Goal: Task Accomplishment & Management: Manage account settings

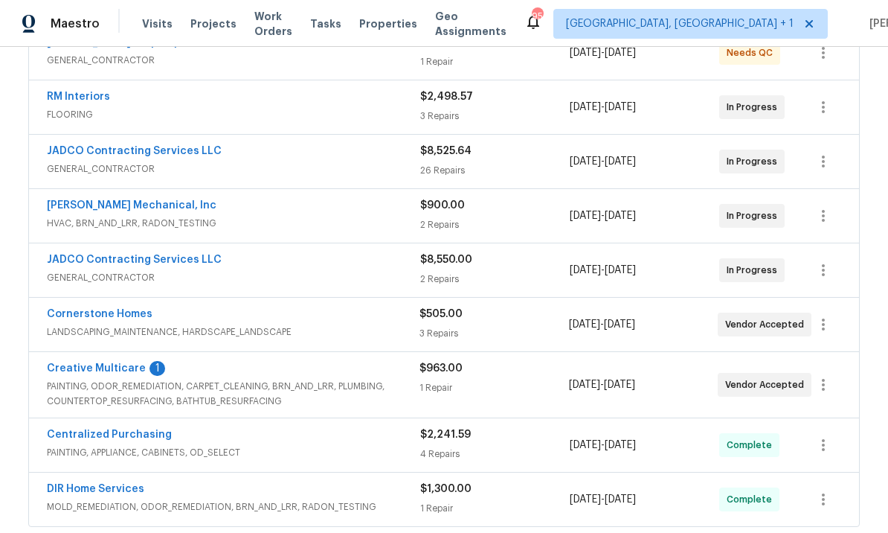
scroll to position [310, 0]
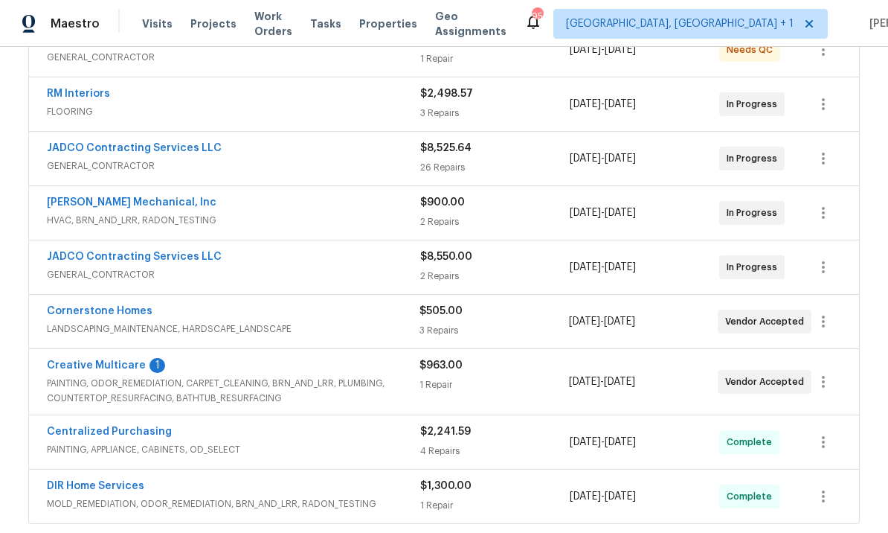
click at [115, 361] on link "Creative Multicare" at bounding box center [96, 365] width 99 height 10
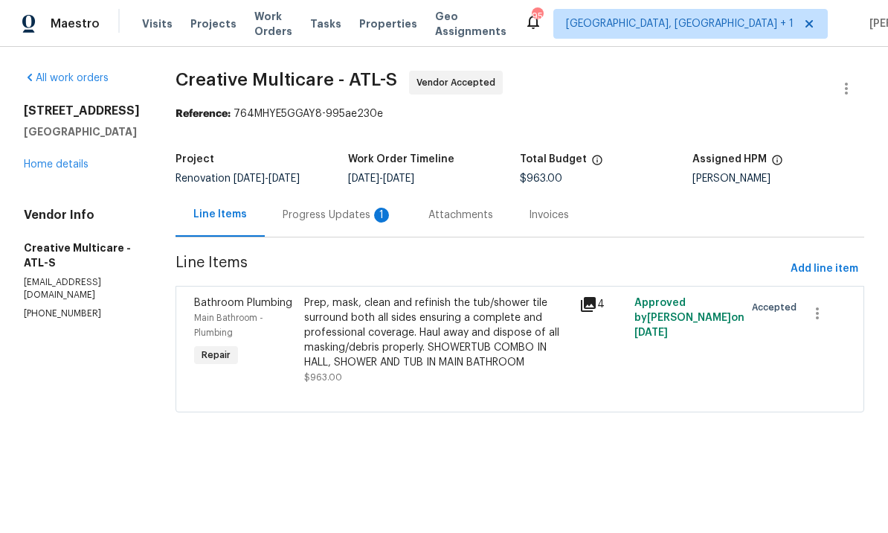
click at [380, 222] on div "Progress Updates 1" at bounding box center [338, 215] width 110 height 15
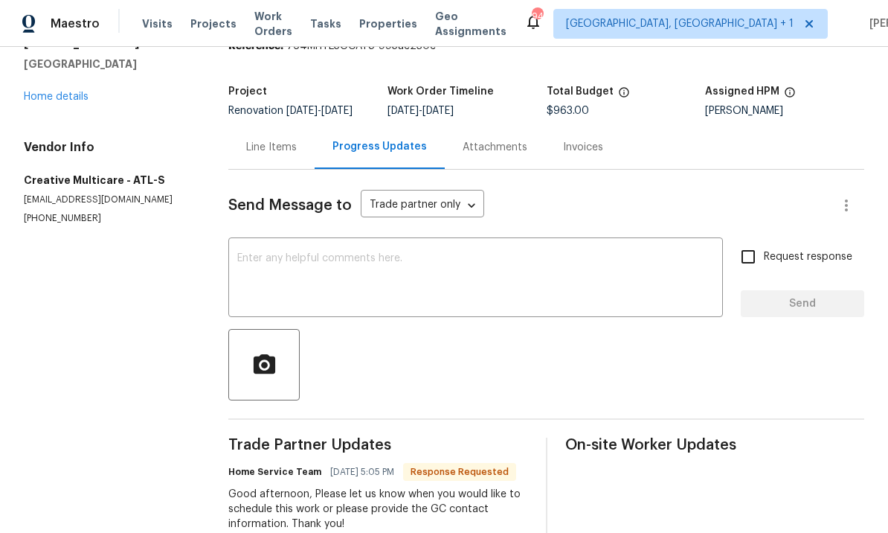
scroll to position [51, 0]
click at [338, 253] on textarea at bounding box center [475, 279] width 477 height 52
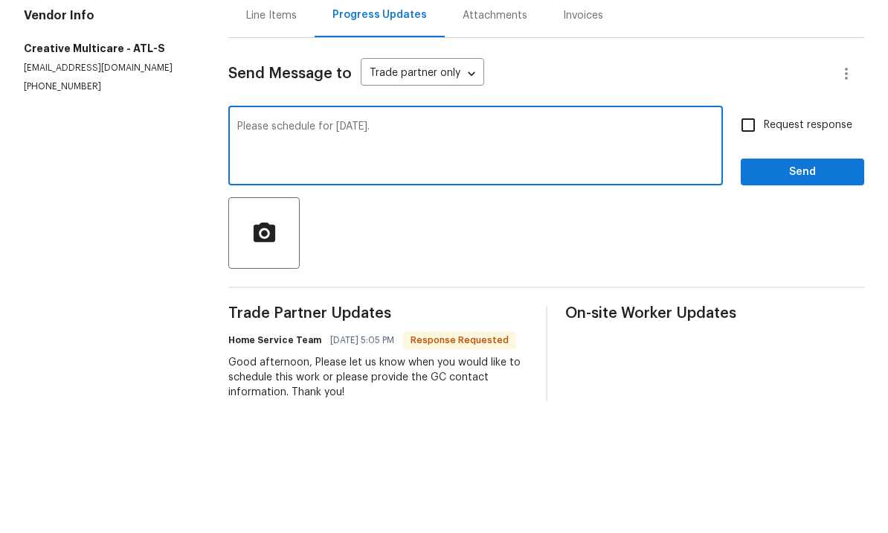
type textarea "Please schedule for Monday."
click at [763, 241] on input "Request response" at bounding box center [748, 256] width 31 height 31
checkbox input "true"
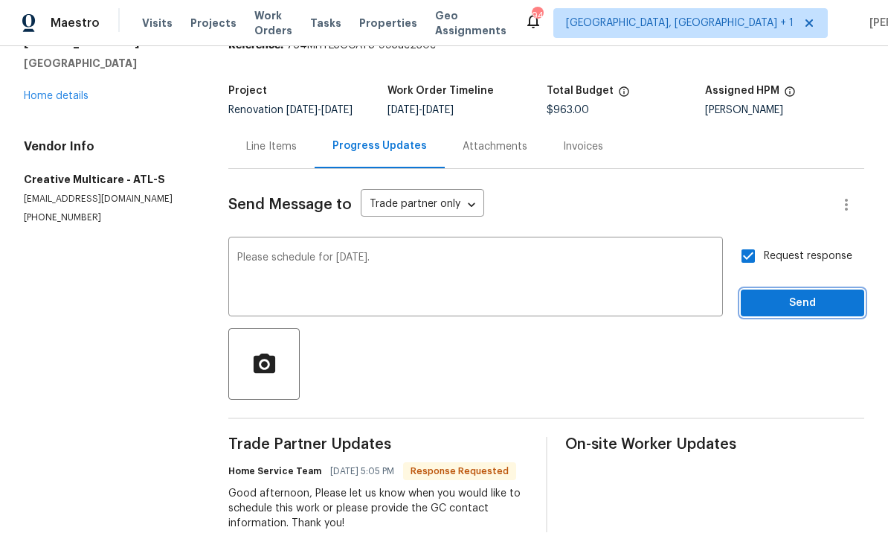
click at [789, 295] on span "Send" at bounding box center [803, 304] width 100 height 19
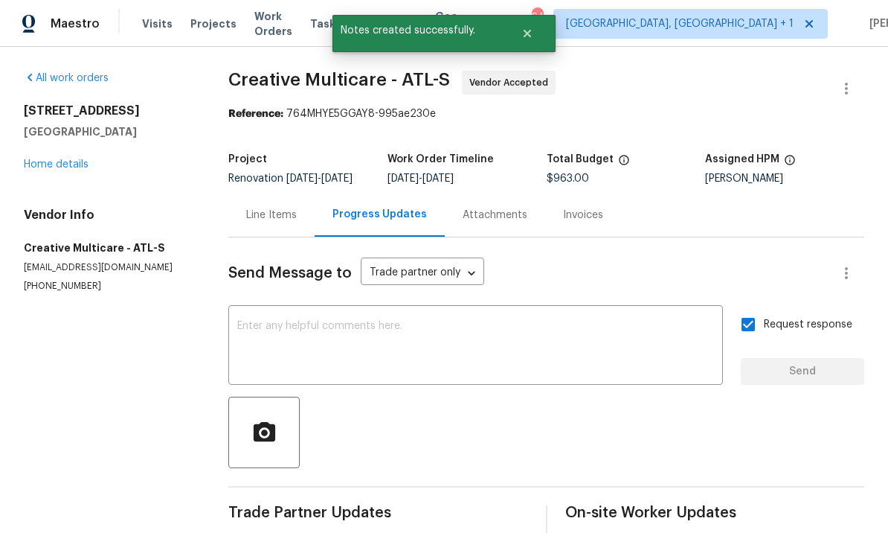
scroll to position [0, 0]
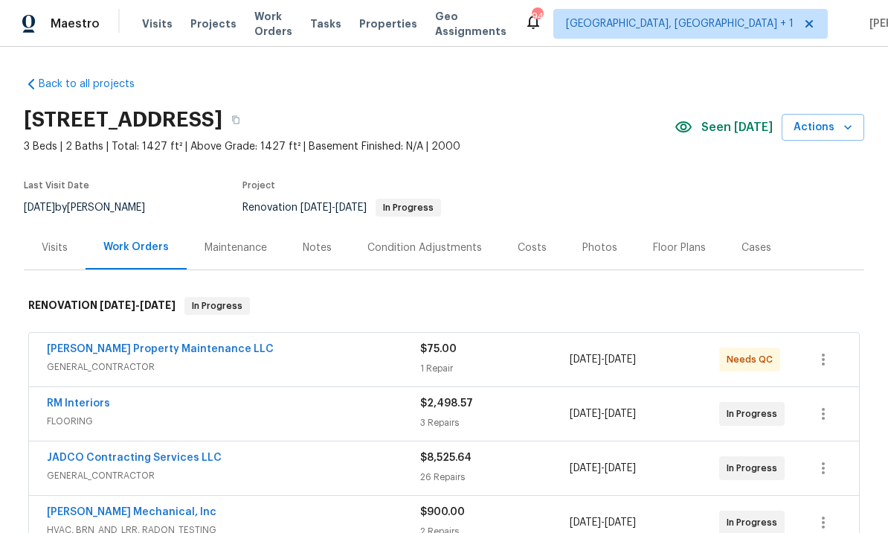
click at [318, 241] on div "Notes" at bounding box center [317, 247] width 29 height 15
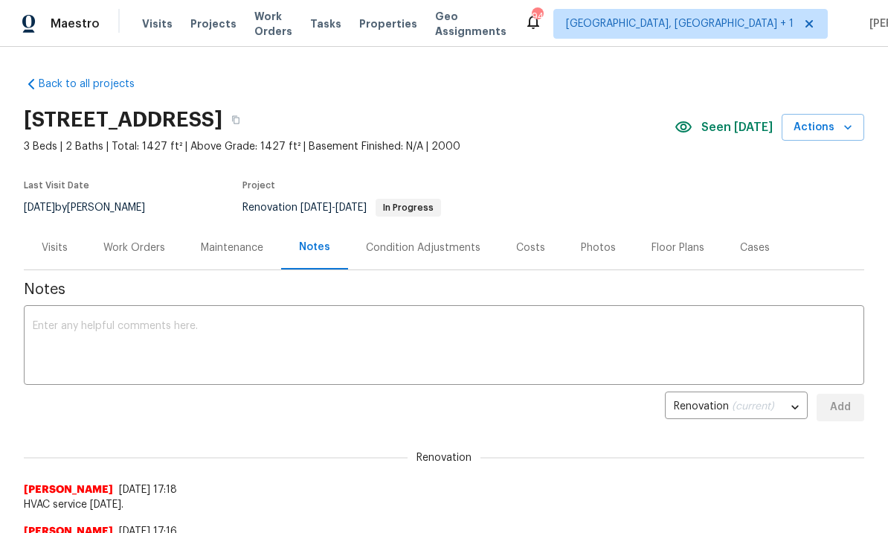
click at [255, 329] on textarea at bounding box center [444, 347] width 823 height 52
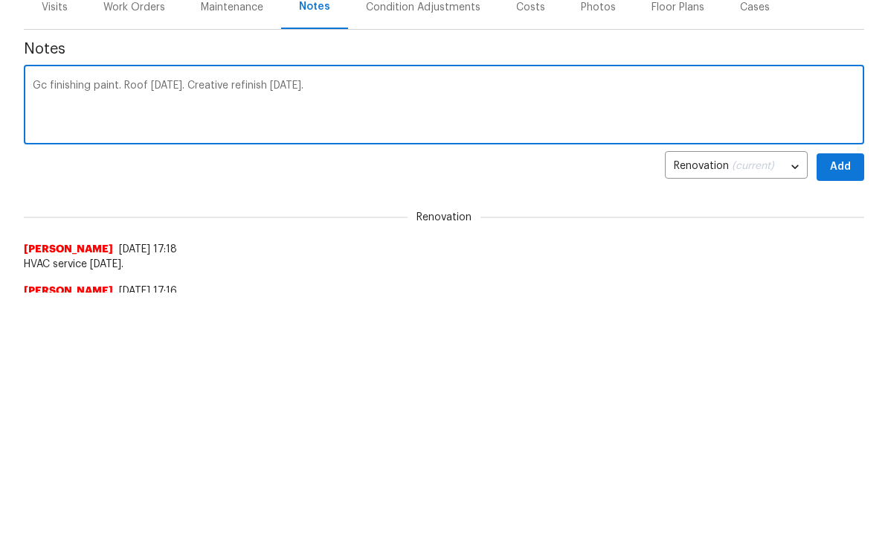
type textarea "Gc finishing paint. Roof Saturday. Creative refinish Monday."
click at [834, 394] on button "Add" at bounding box center [841, 408] width 48 height 28
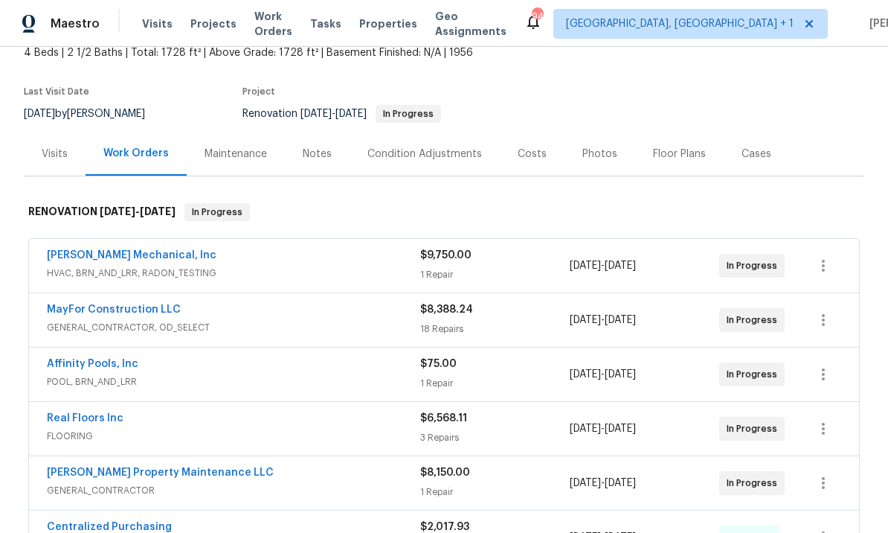
scroll to position [91, 0]
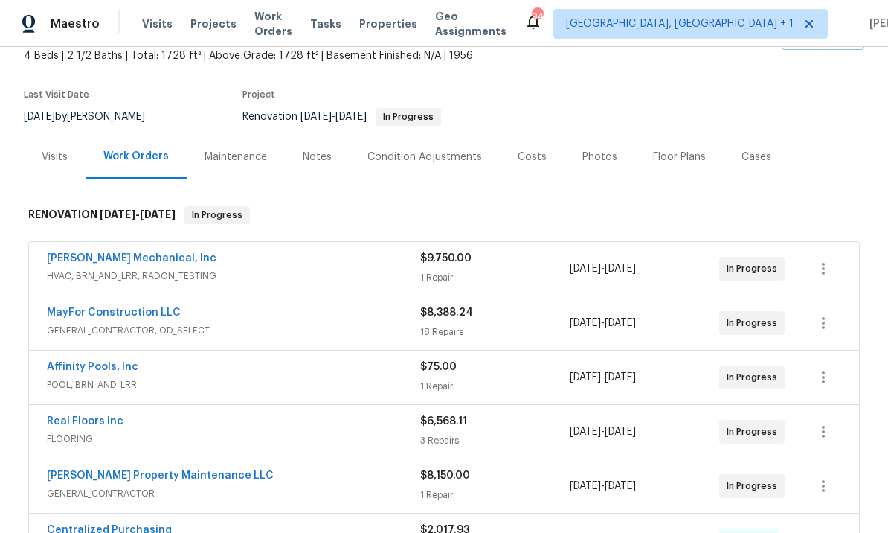
click at [148, 309] on link "MayFor Construction LLC" at bounding box center [114, 312] width 134 height 10
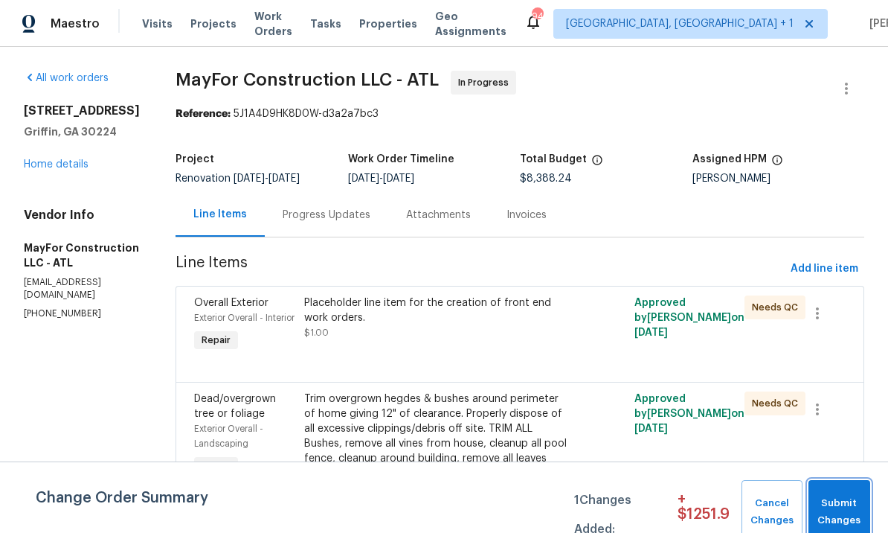
click at [829, 495] on button "Submit Changes" at bounding box center [840, 512] width 62 height 64
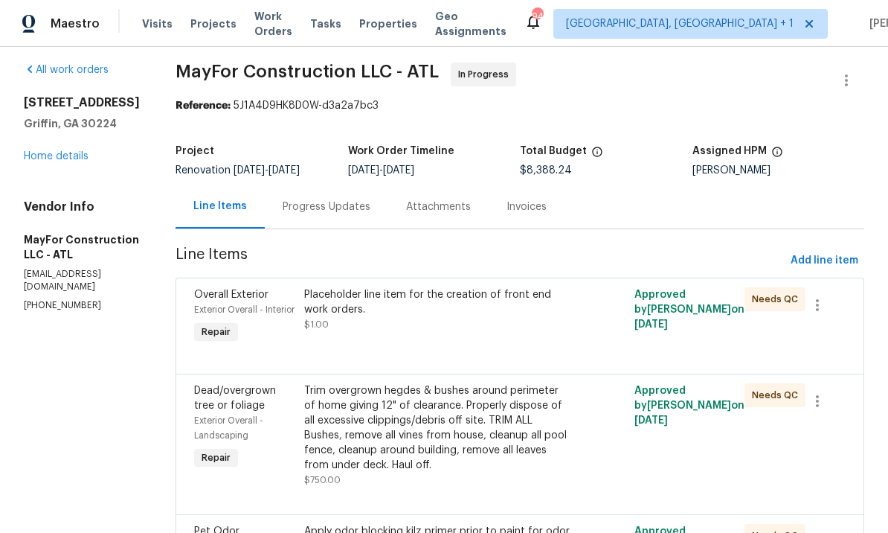
scroll to position [4, 0]
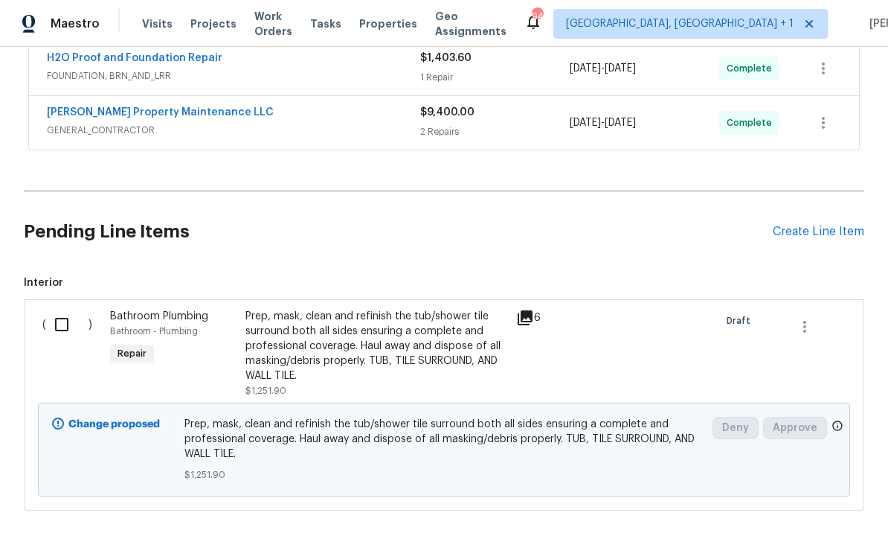
scroll to position [609, 0]
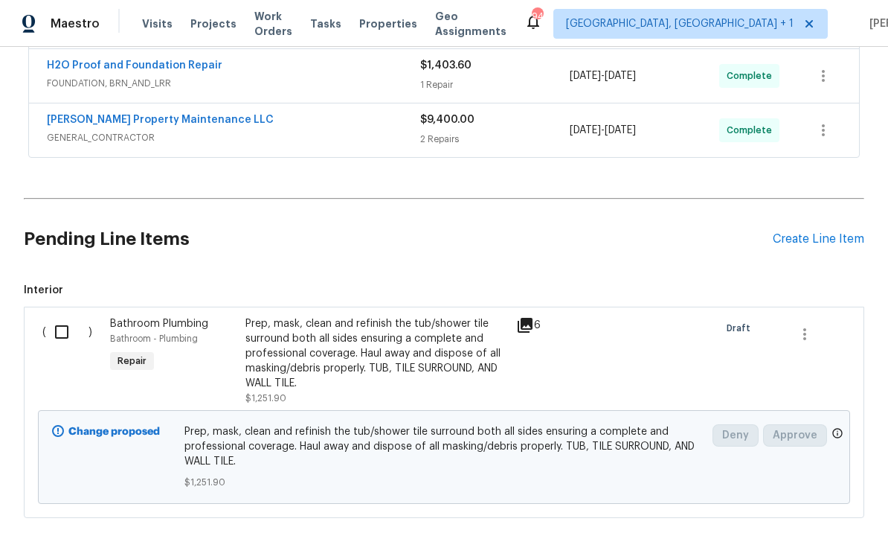
click at [61, 316] on input "checkbox" at bounding box center [67, 331] width 42 height 31
checkbox input "true"
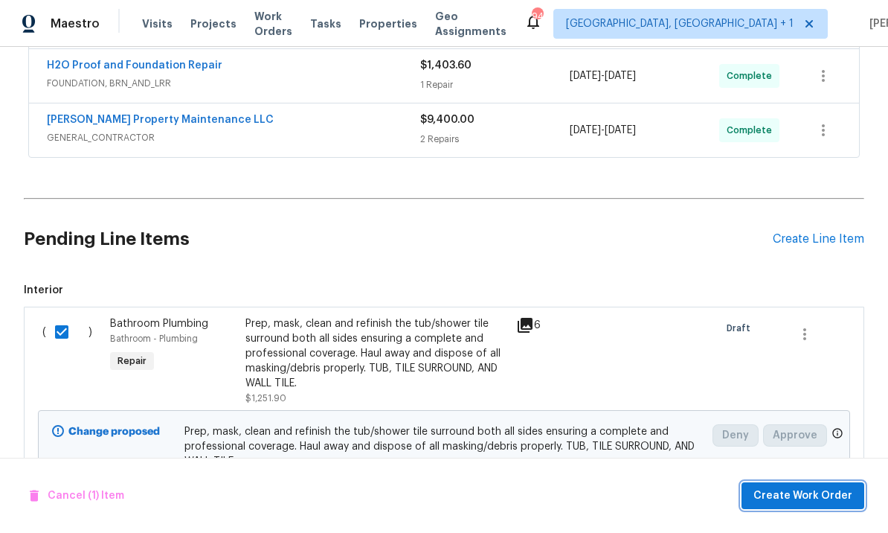
click at [790, 483] on button "Create Work Order" at bounding box center [803, 496] width 123 height 28
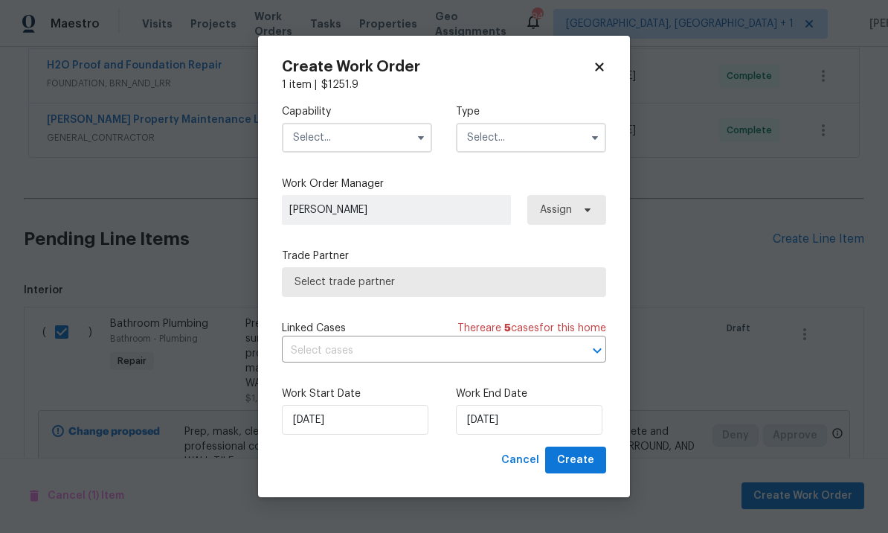
click at [362, 132] on input "text" at bounding box center [357, 138] width 150 height 30
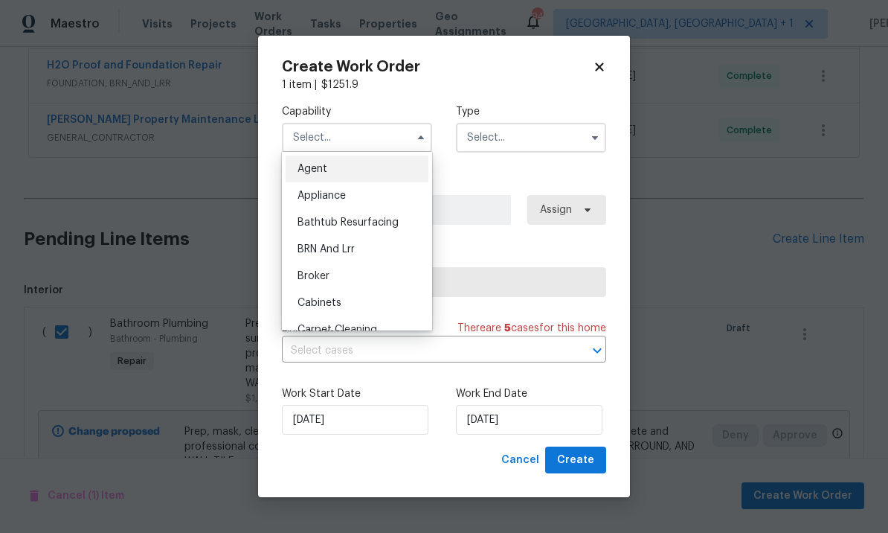
scroll to position [0, 0]
click at [381, 219] on span "Bathtub Resurfacing" at bounding box center [348, 222] width 101 height 10
type input "Bathtub Resurfacing"
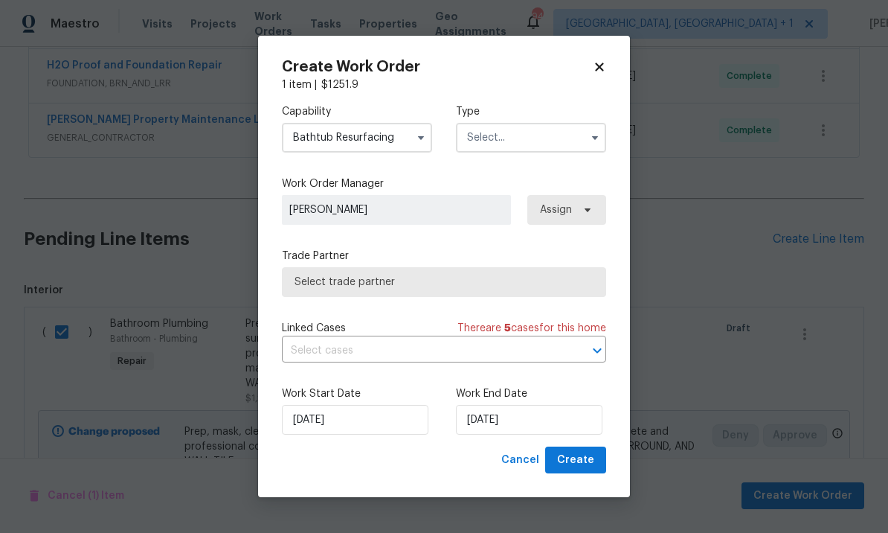
click at [521, 145] on input "text" at bounding box center [531, 138] width 150 height 30
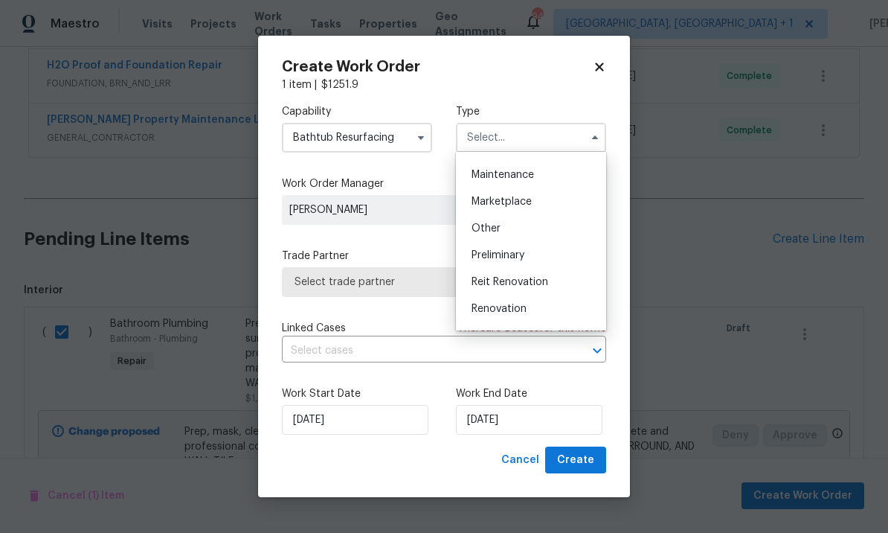
scroll to position [256, 0]
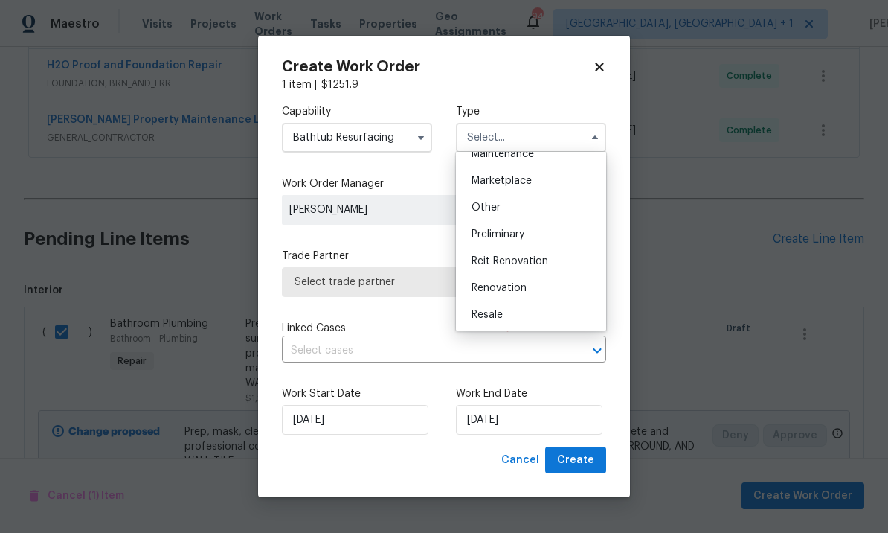
click at [522, 287] on span "Renovation" at bounding box center [499, 288] width 55 height 10
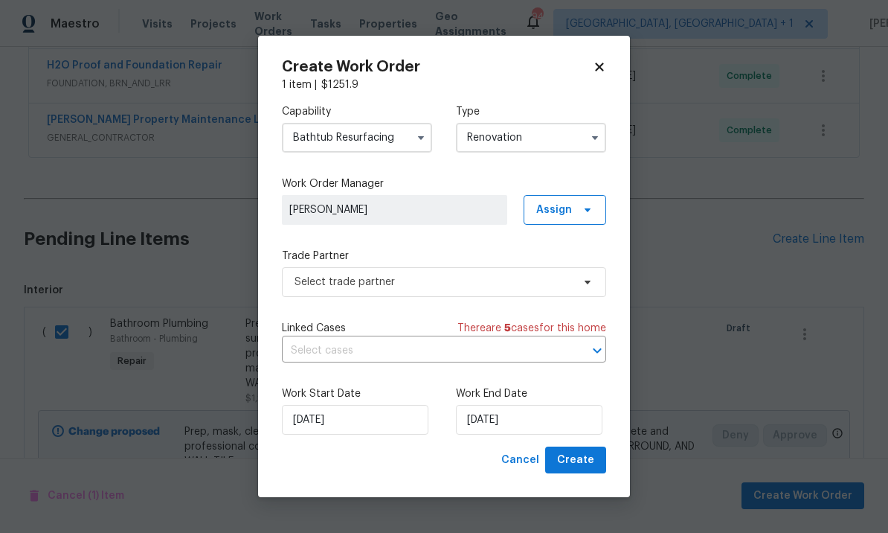
type input "Renovation"
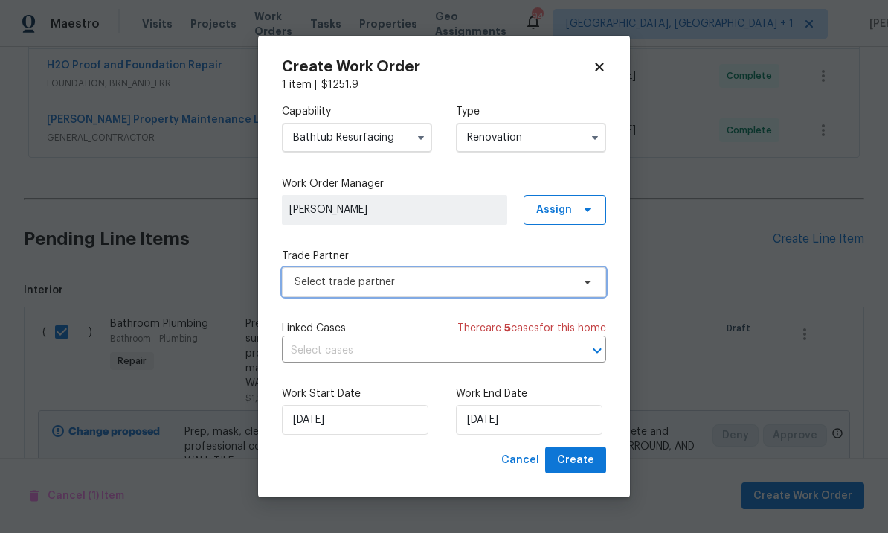
click at [445, 282] on span "Select trade partner" at bounding box center [434, 282] width 278 height 15
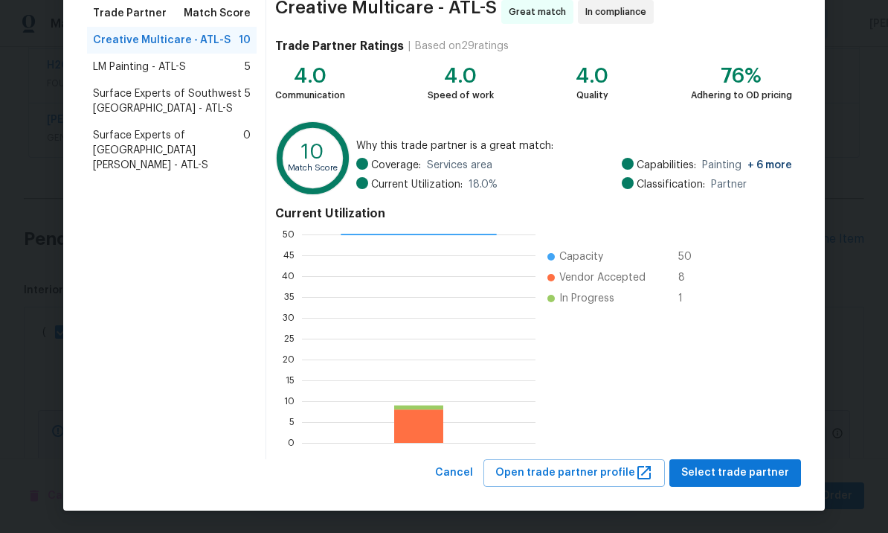
scroll to position [124, 0]
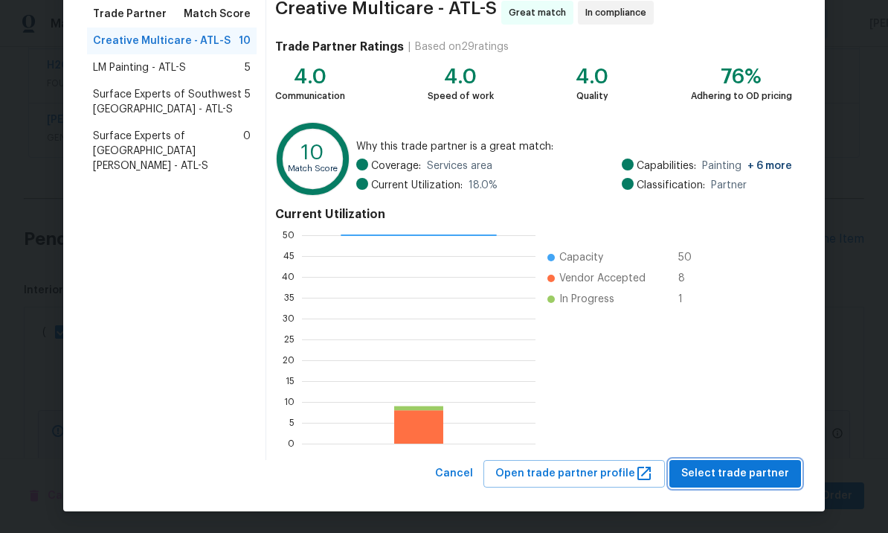
click at [739, 469] on span "Select trade partner" at bounding box center [736, 473] width 108 height 19
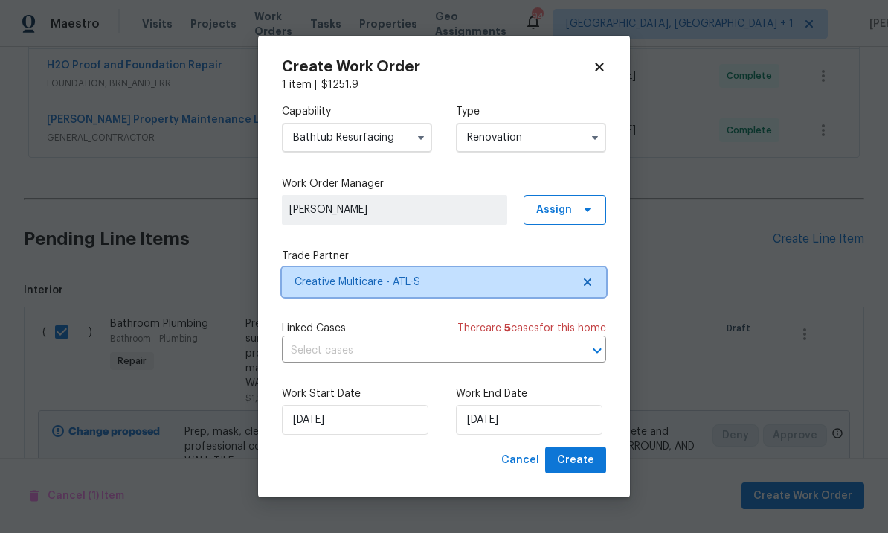
scroll to position [0, 0]
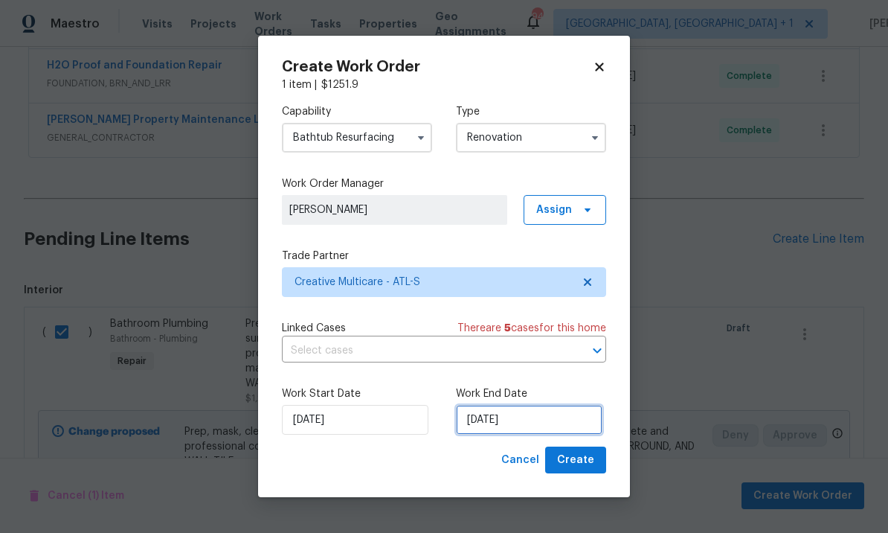
click at [540, 419] on input "[DATE]" at bounding box center [529, 420] width 147 height 30
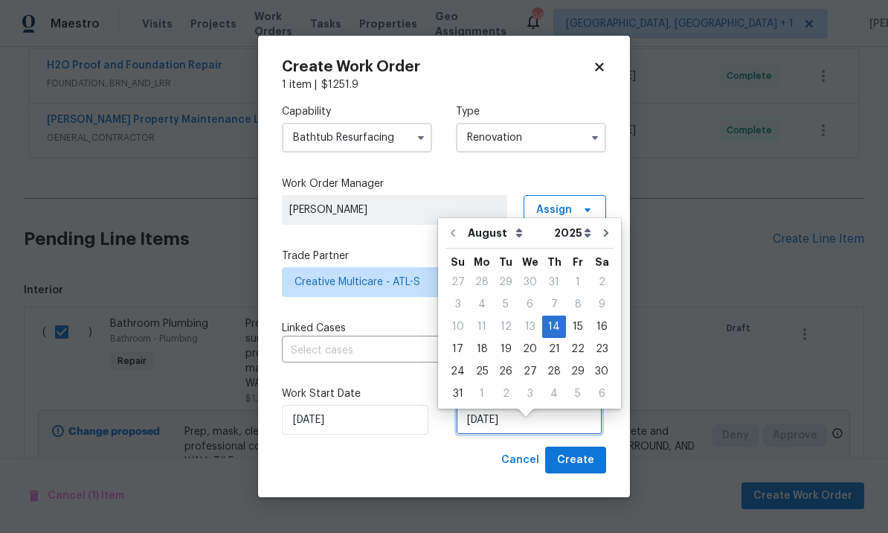
scroll to position [13, 0]
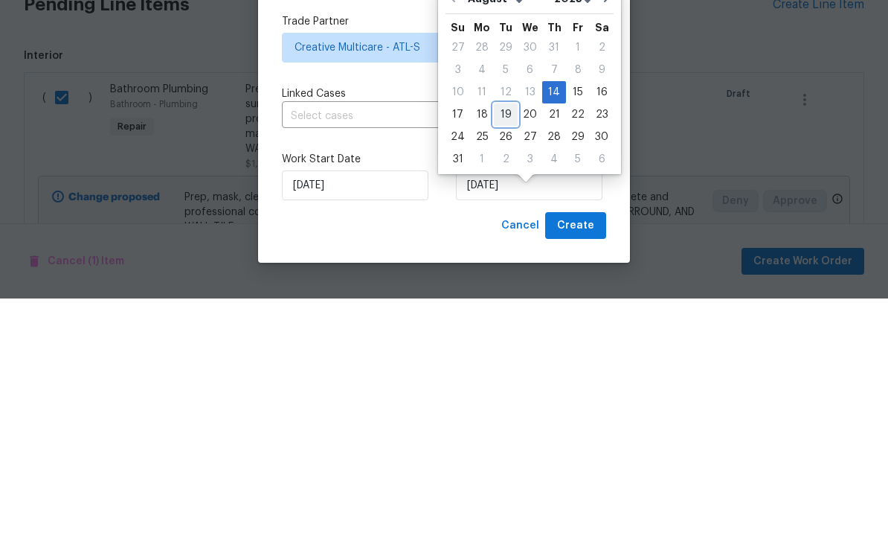
click at [510, 339] on div "19" at bounding box center [506, 349] width 24 height 21
type input "8/19/2025"
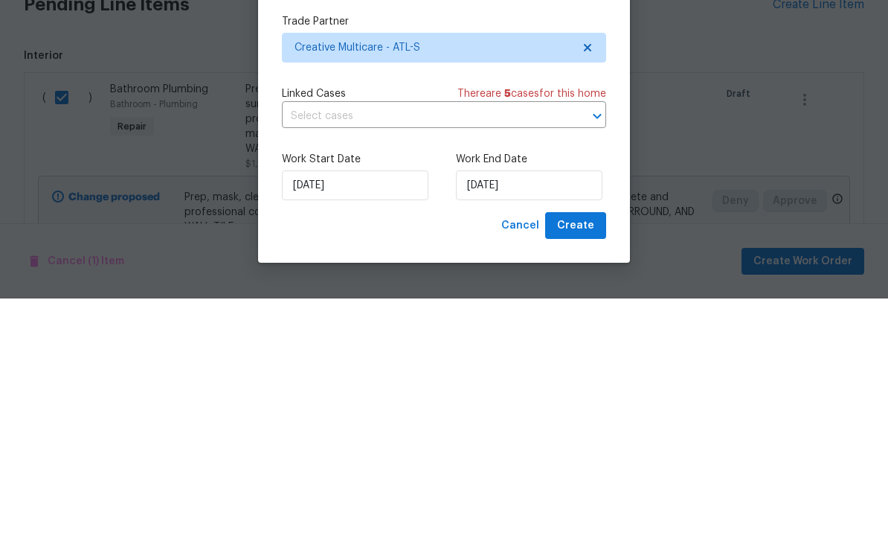
scroll to position [51, 0]
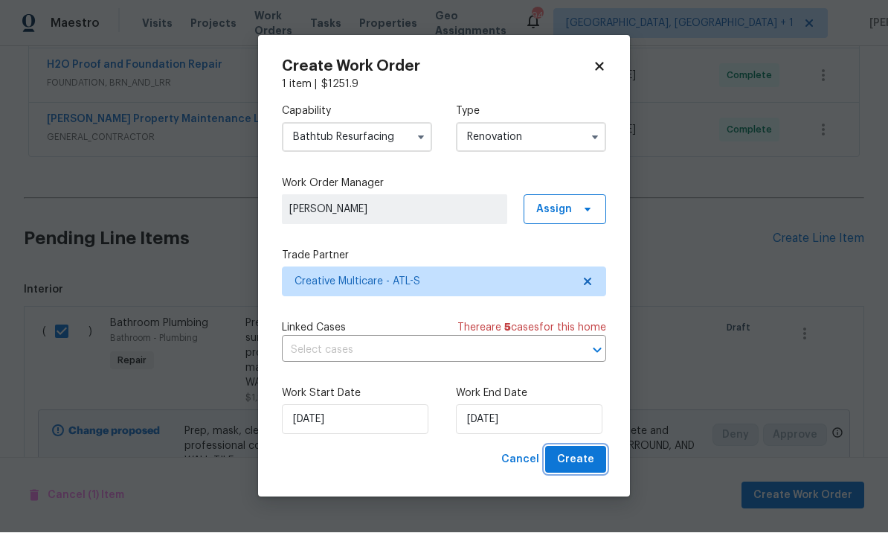
click at [575, 462] on span "Create" at bounding box center [575, 460] width 37 height 19
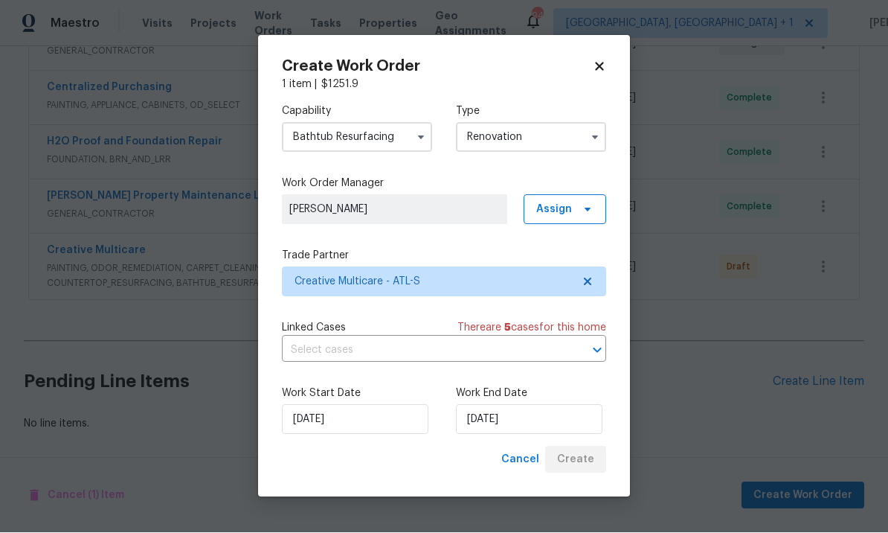
scroll to position [481, 0]
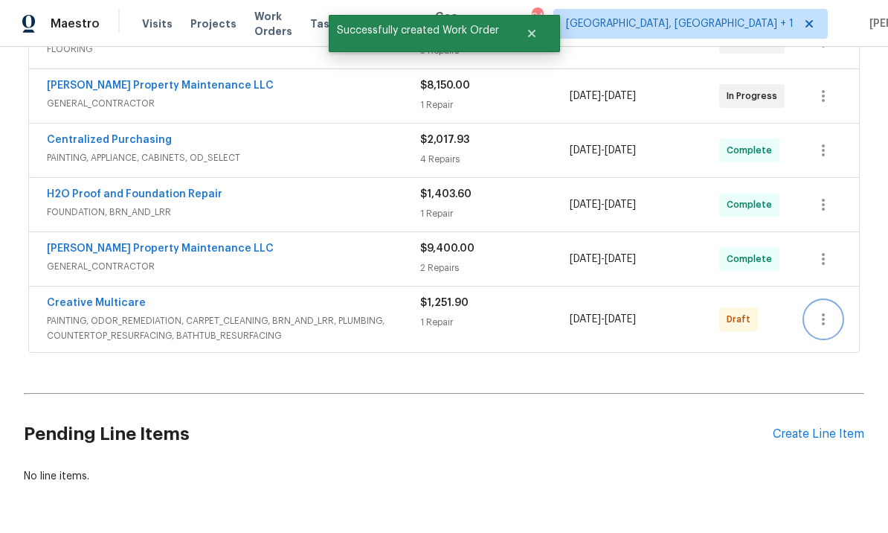
click at [826, 310] on icon "button" at bounding box center [824, 319] width 18 height 18
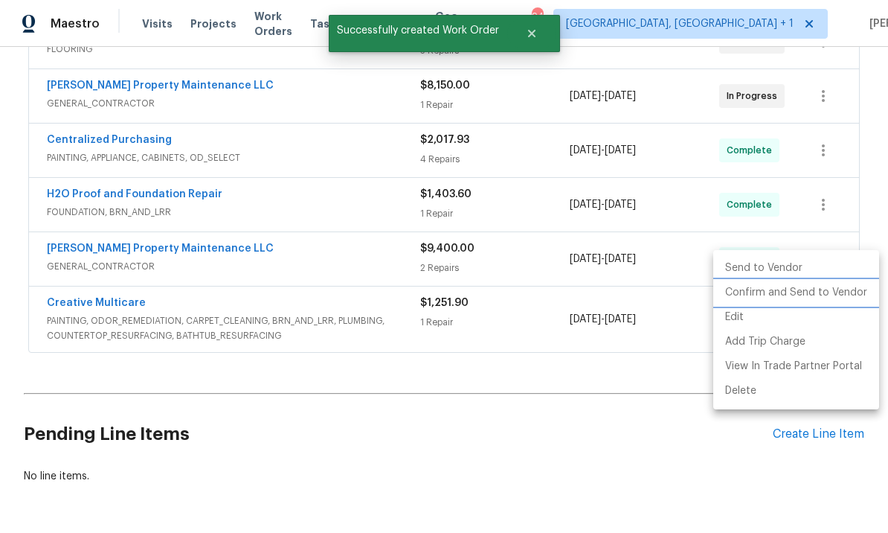
click at [814, 292] on li "Confirm and Send to Vendor" at bounding box center [797, 292] width 166 height 25
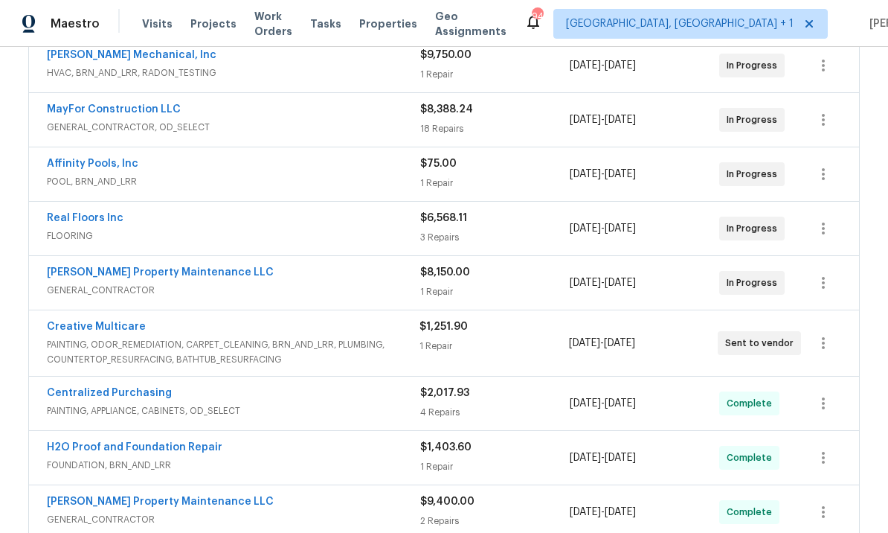
scroll to position [288, 0]
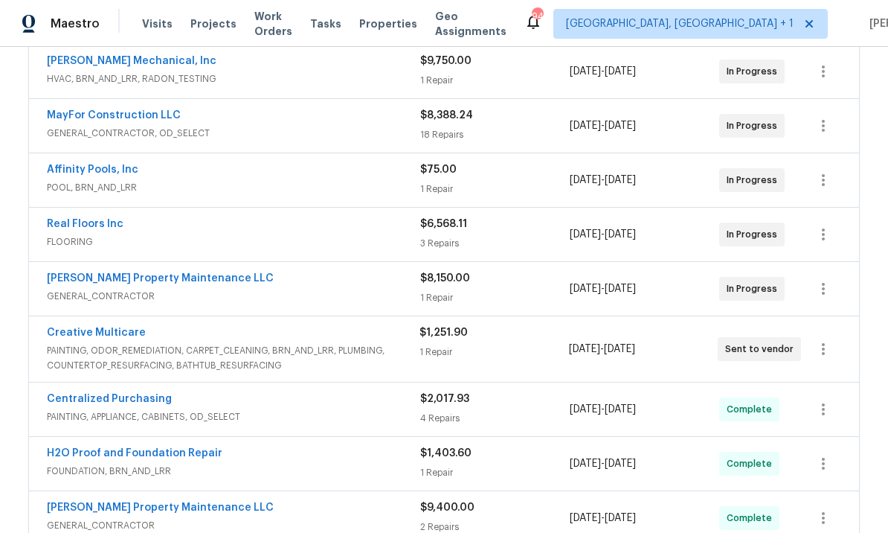
click at [130, 330] on link "Creative Multicare" at bounding box center [96, 332] width 99 height 10
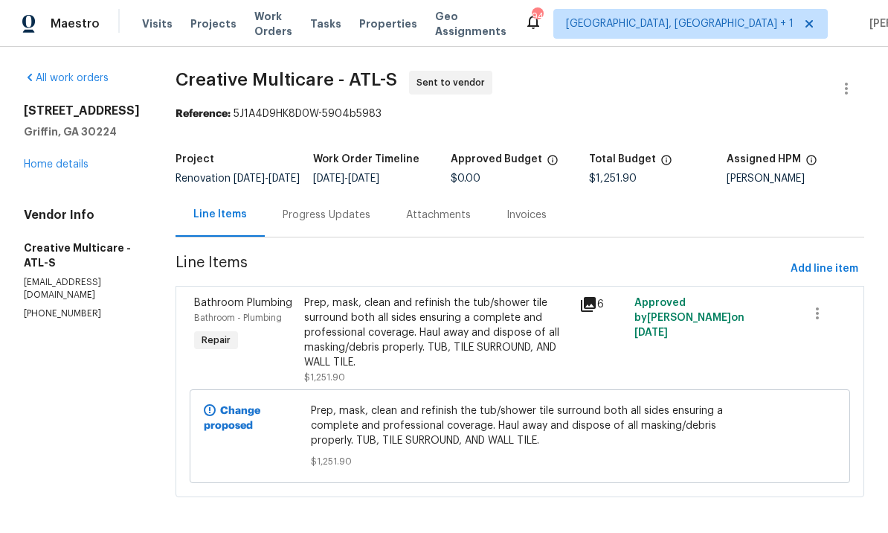
scroll to position [17, 0]
click at [371, 209] on div "Progress Updates" at bounding box center [327, 215] width 88 height 15
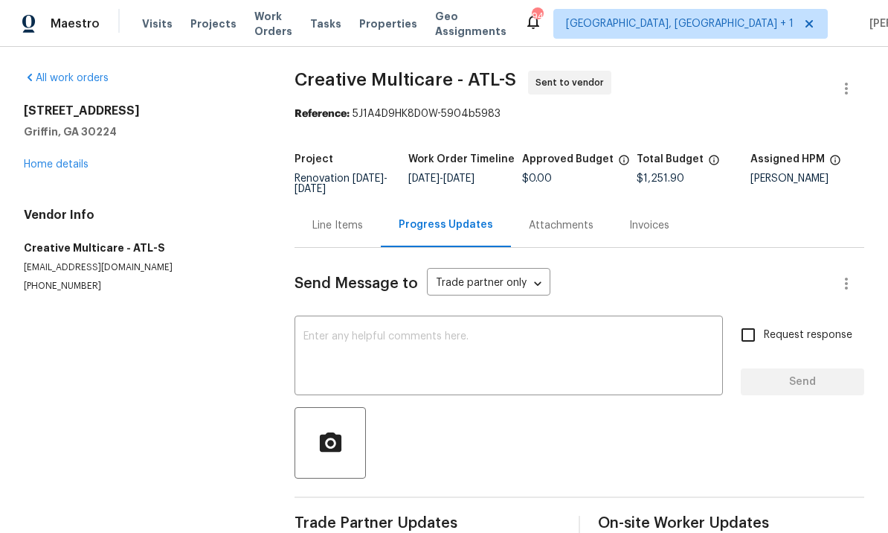
click at [425, 345] on textarea at bounding box center [509, 357] width 411 height 52
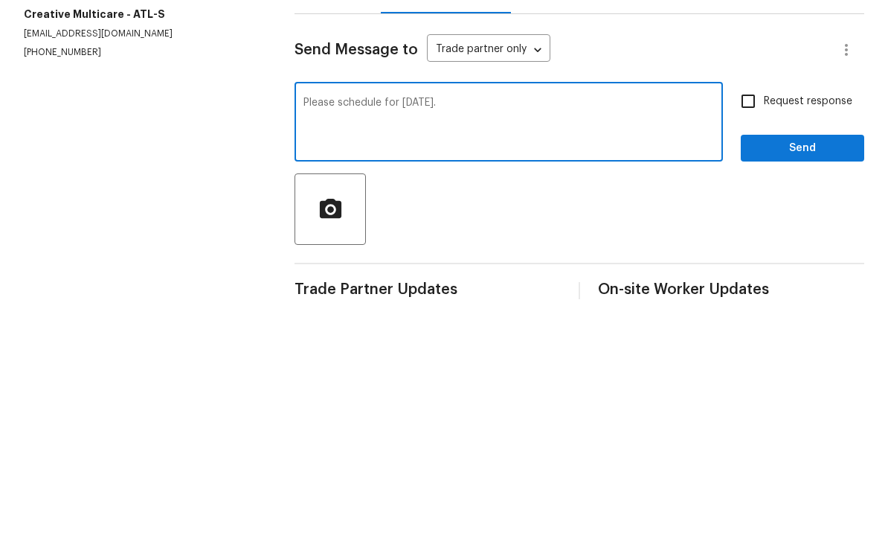
type textarea "Please schedule for [DATE]."
click at [754, 319] on input "Request response" at bounding box center [748, 334] width 31 height 31
checkbox input "true"
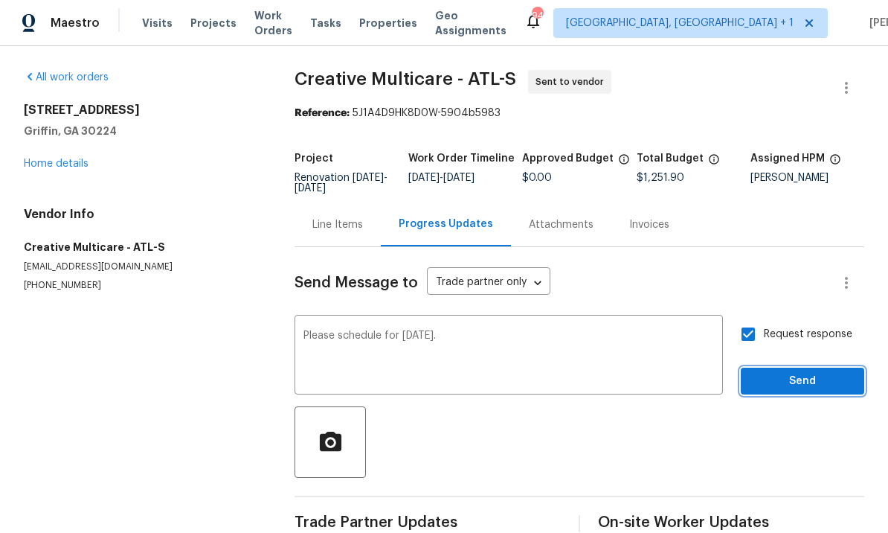
click at [794, 373] on span "Send" at bounding box center [803, 382] width 100 height 19
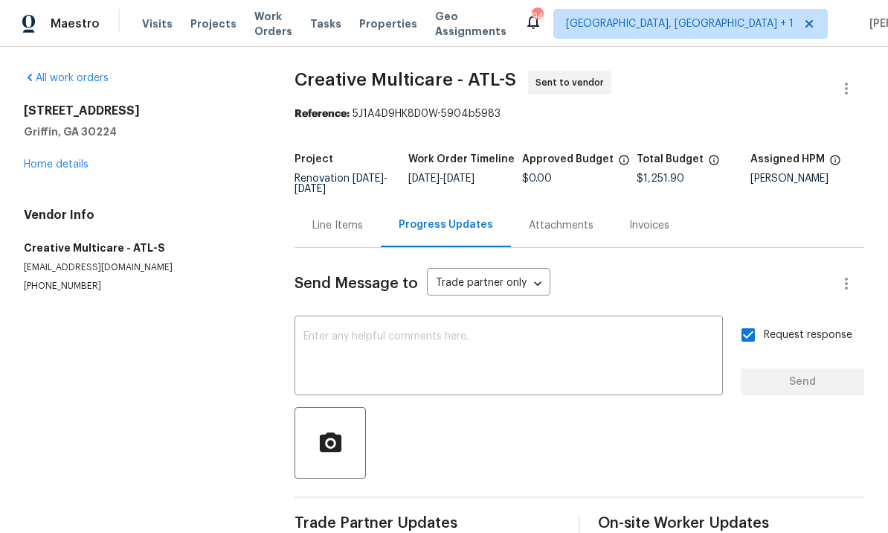
scroll to position [0, 0]
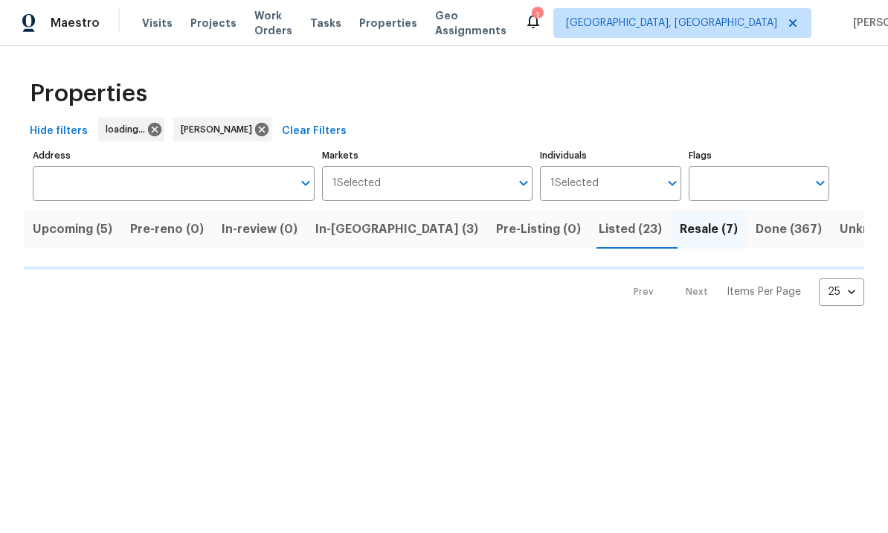
scroll to position [1, 0]
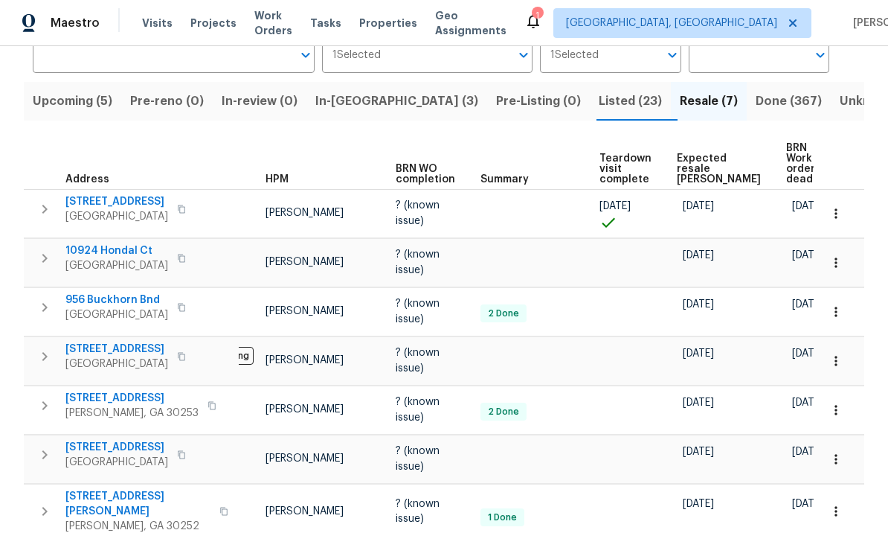
scroll to position [51, 0]
click at [700, 154] on span "Expected resale COE" at bounding box center [719, 169] width 84 height 31
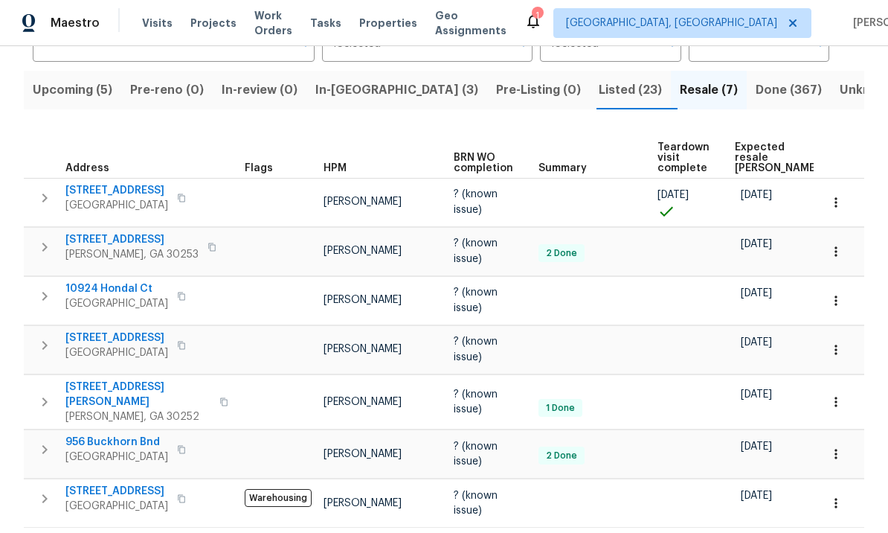
scroll to position [138, 0]
click at [115, 332] on span "231 Grove Pointe Dr" at bounding box center [116, 339] width 103 height 15
click at [106, 283] on span "10924 Hondal Ct" at bounding box center [116, 290] width 103 height 15
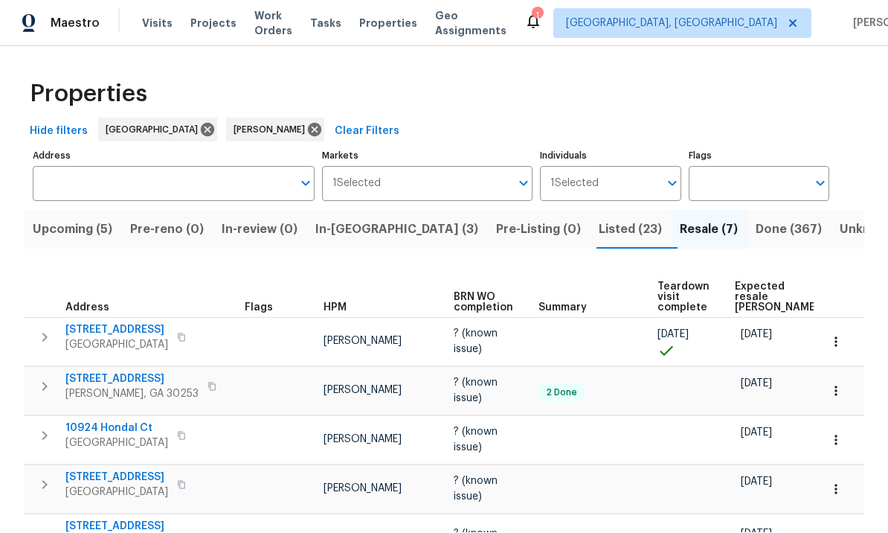
scroll to position [0, 0]
click at [359, 219] on span "In-reno (3)" at bounding box center [396, 229] width 163 height 21
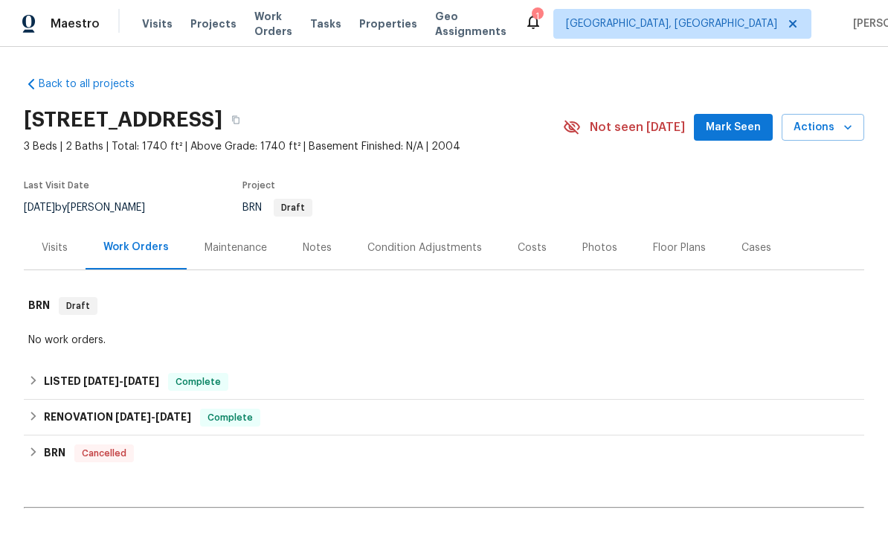
click at [593, 246] on div "Photos" at bounding box center [600, 247] width 35 height 15
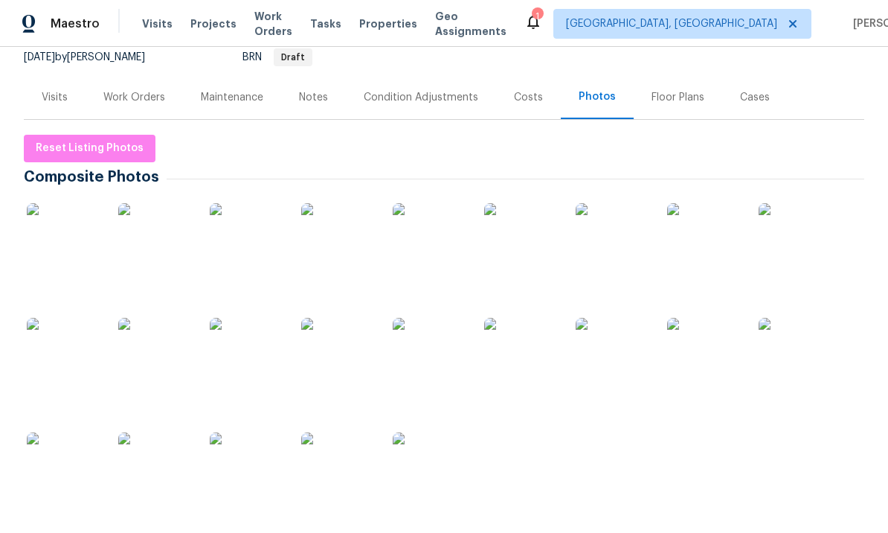
scroll to position [154, 0]
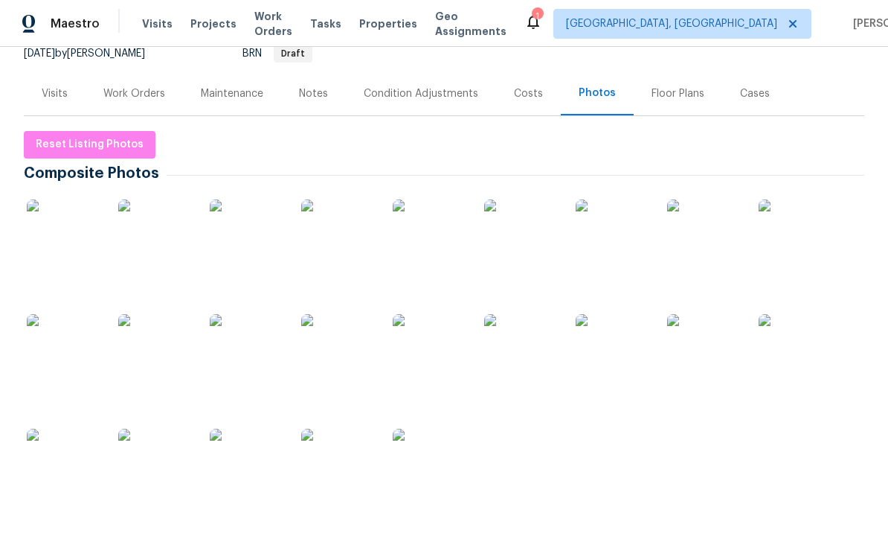
click at [153, 350] on img at bounding box center [155, 351] width 74 height 74
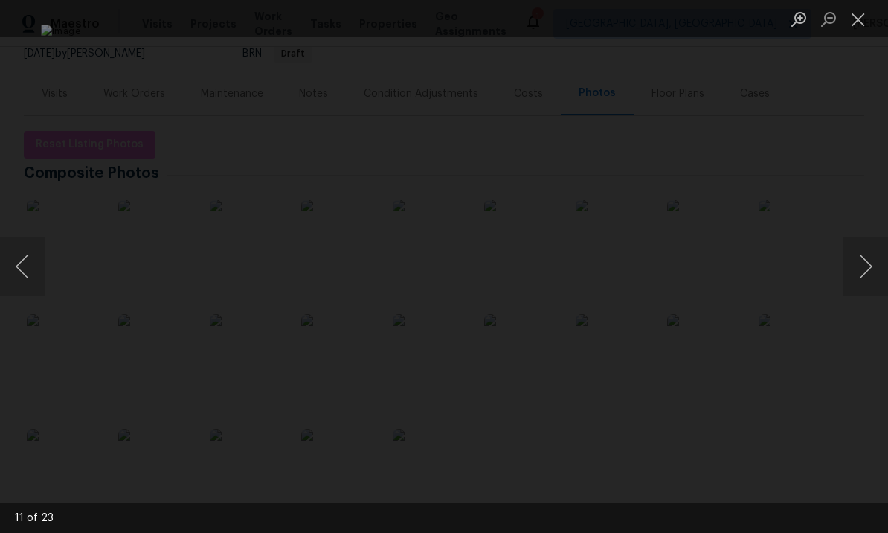
click at [862, 22] on button "Close lightbox" at bounding box center [859, 19] width 30 height 26
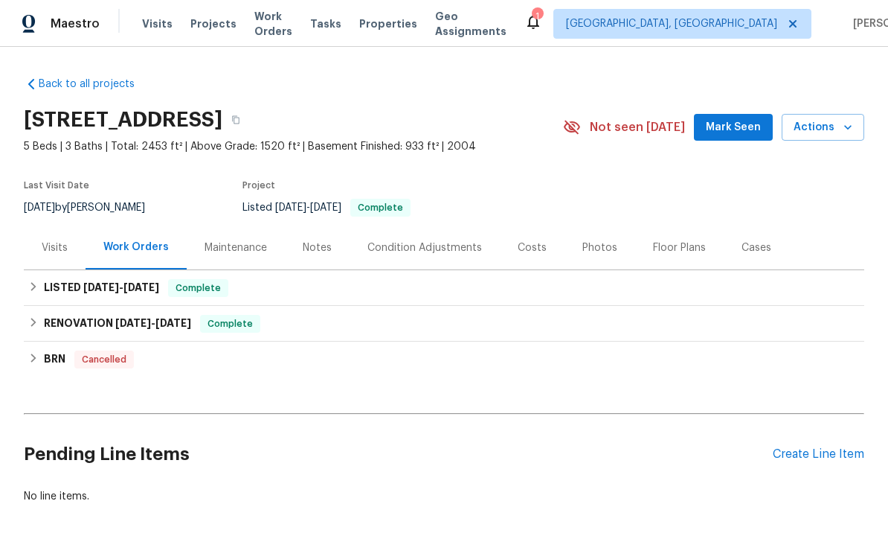
click at [593, 255] on div "Photos" at bounding box center [600, 247] width 71 height 44
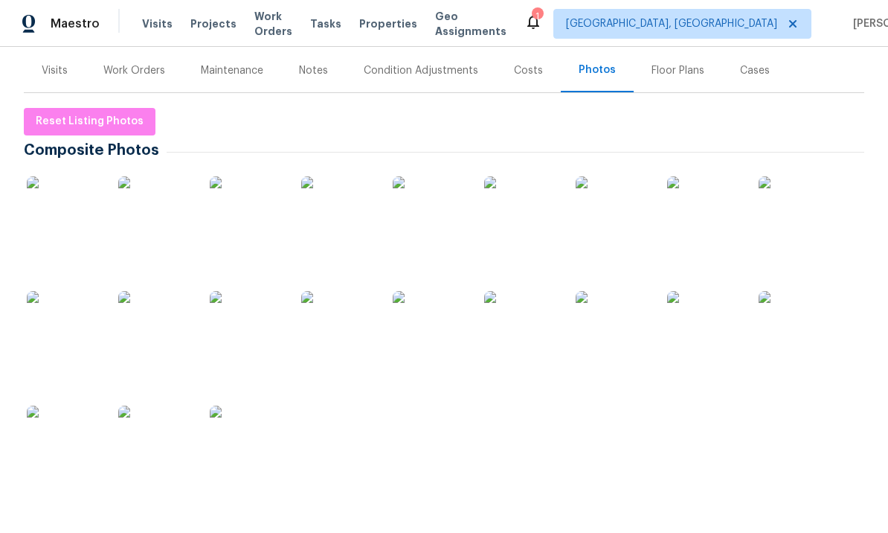
scroll to position [184, 0]
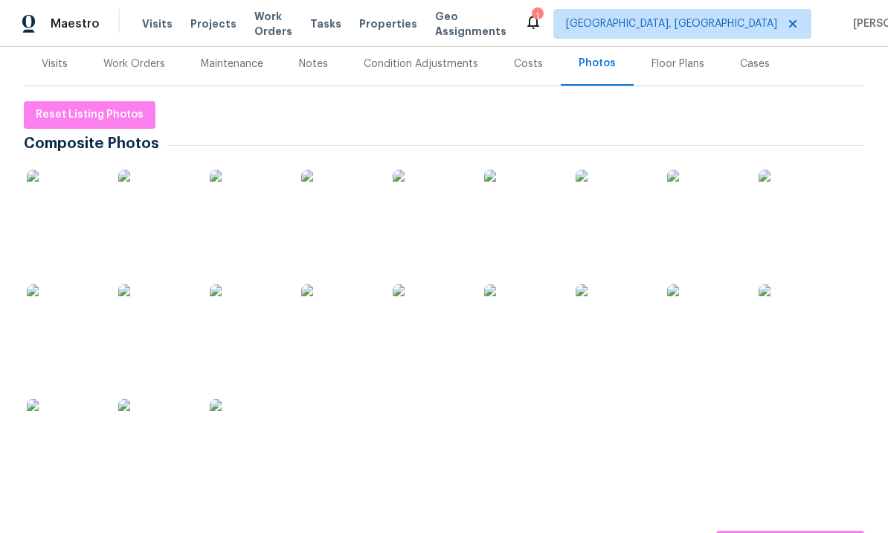
click at [166, 321] on img at bounding box center [155, 321] width 74 height 74
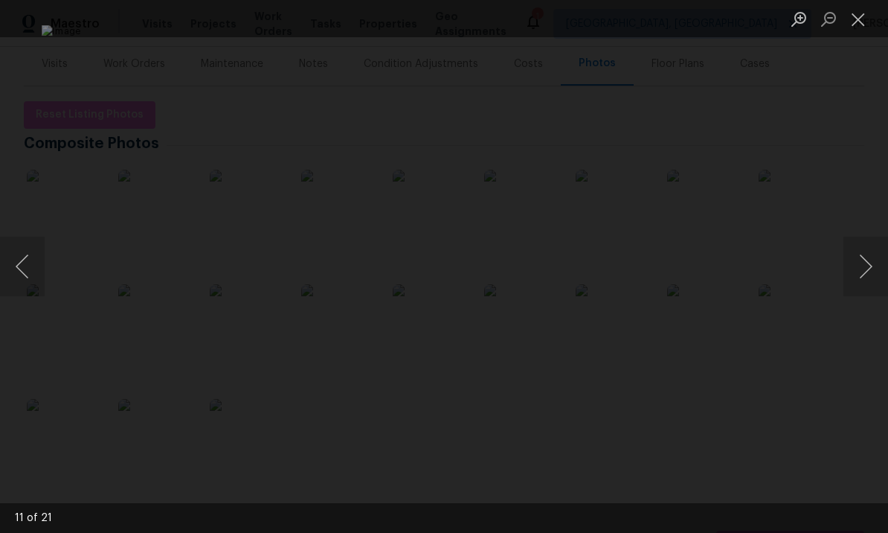
click at [862, 263] on button "Next image" at bounding box center [866, 267] width 45 height 60
click at [848, 266] on button "Next image" at bounding box center [866, 267] width 45 height 60
click at [862, 261] on button "Next image" at bounding box center [866, 267] width 45 height 60
click at [862, 260] on button "Next image" at bounding box center [866, 267] width 45 height 60
click at [865, 266] on button "Next image" at bounding box center [866, 267] width 45 height 60
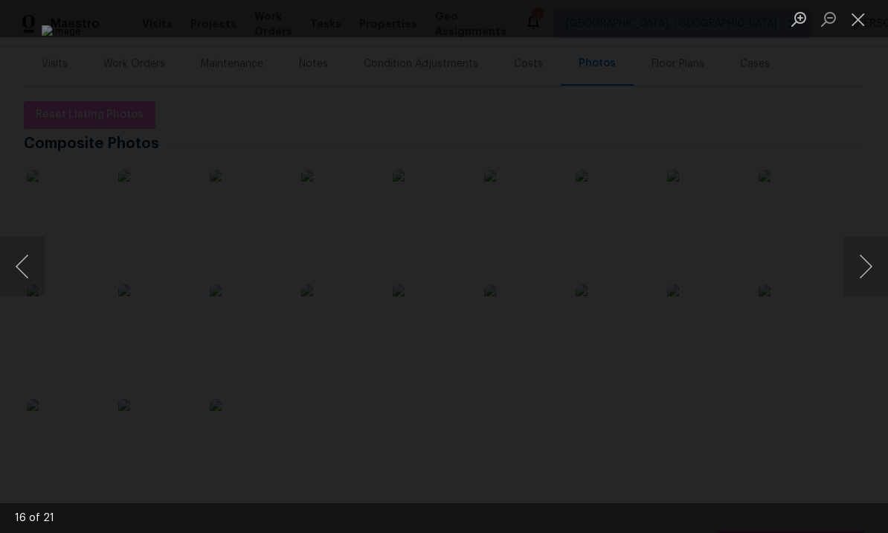
click at [864, 263] on button "Next image" at bounding box center [866, 267] width 45 height 60
click at [858, 266] on button "Next image" at bounding box center [866, 267] width 45 height 60
click at [862, 269] on button "Next image" at bounding box center [866, 267] width 45 height 60
click at [864, 266] on button "Next image" at bounding box center [866, 267] width 45 height 60
click at [862, 267] on button "Next image" at bounding box center [866, 267] width 45 height 60
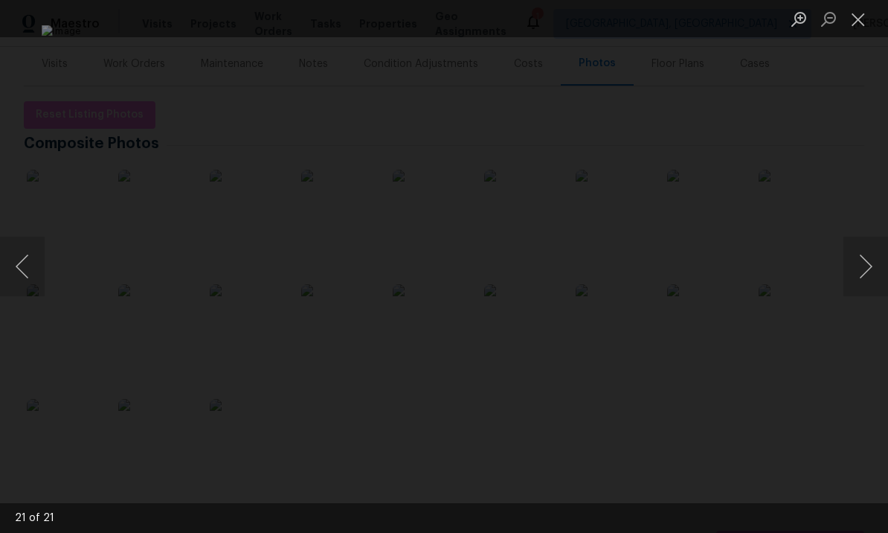
click at [863, 269] on button "Next image" at bounding box center [866, 267] width 45 height 60
click at [857, 269] on button "Next image" at bounding box center [866, 267] width 45 height 60
click at [866, 255] on button "Next image" at bounding box center [866, 267] width 45 height 60
click at [862, 257] on button "Next image" at bounding box center [866, 267] width 45 height 60
click at [866, 256] on button "Next image" at bounding box center [866, 267] width 45 height 60
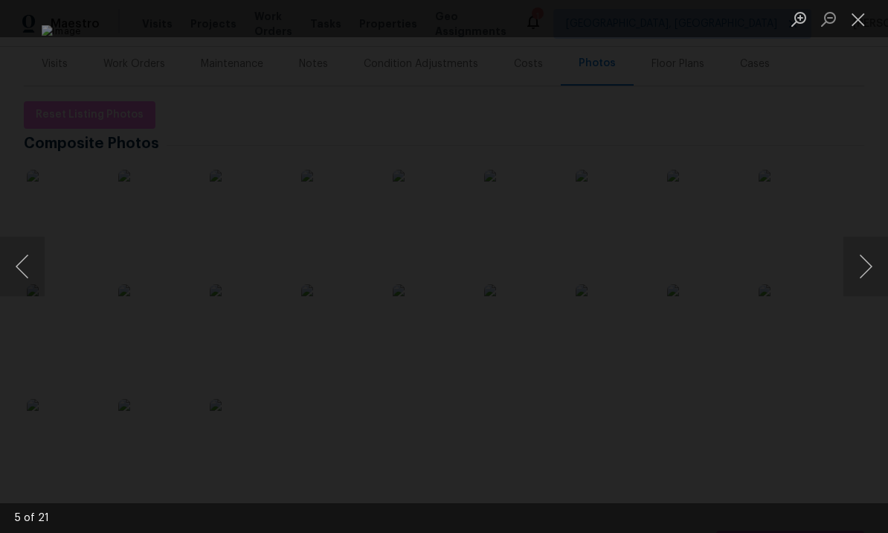
click at [863, 253] on button "Next image" at bounding box center [866, 267] width 45 height 60
click at [868, 249] on button "Next image" at bounding box center [866, 267] width 45 height 60
click at [857, 22] on button "Close lightbox" at bounding box center [859, 19] width 30 height 26
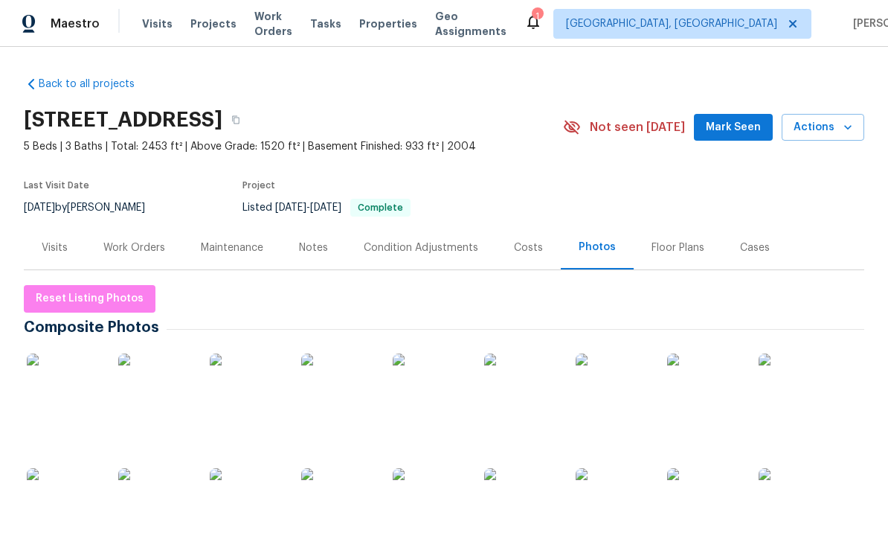
scroll to position [0, 0]
